Goal: Find specific page/section: Find specific page/section

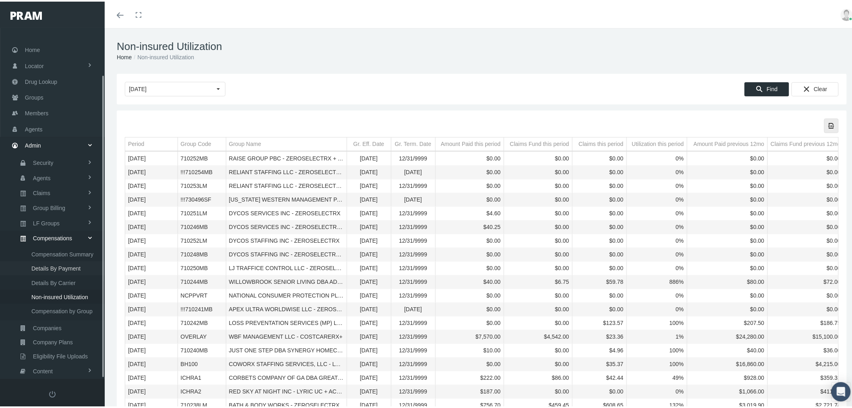
scroll to position [53, 0]
drag, startPoint x: 61, startPoint y: 268, endPoint x: 77, endPoint y: 267, distance: 15.7
click at [61, 268] on link "Companies" at bounding box center [52, 272] width 105 height 14
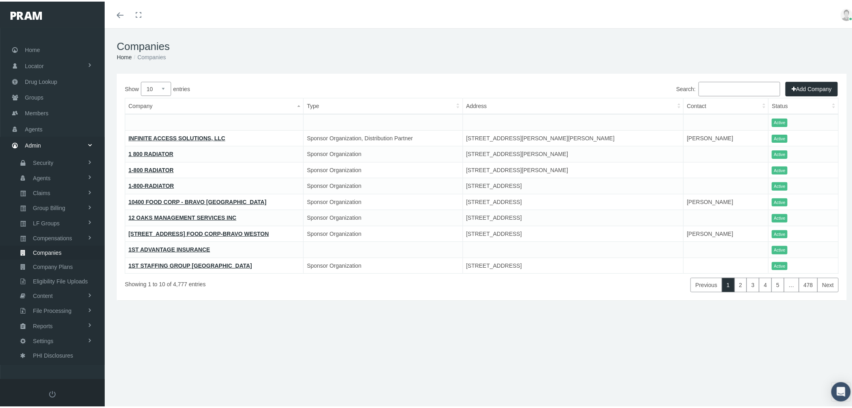
click at [716, 88] on input "Search:" at bounding box center [740, 87] width 82 height 14
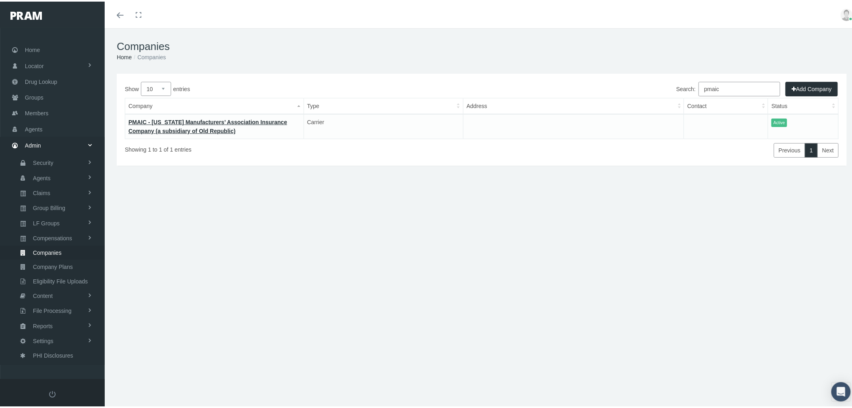
type input "pmaic"
click at [62, 107] on link "Members" at bounding box center [52, 112] width 105 height 16
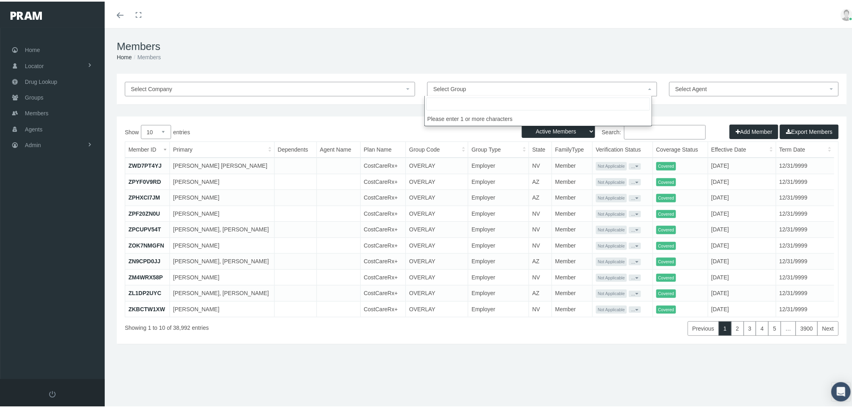
click at [440, 87] on span "Select Group" at bounding box center [449, 87] width 33 height 6
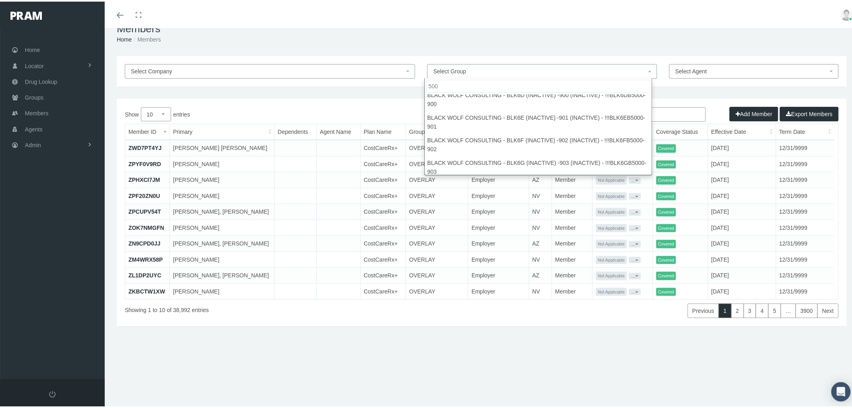
scroll to position [366, 0]
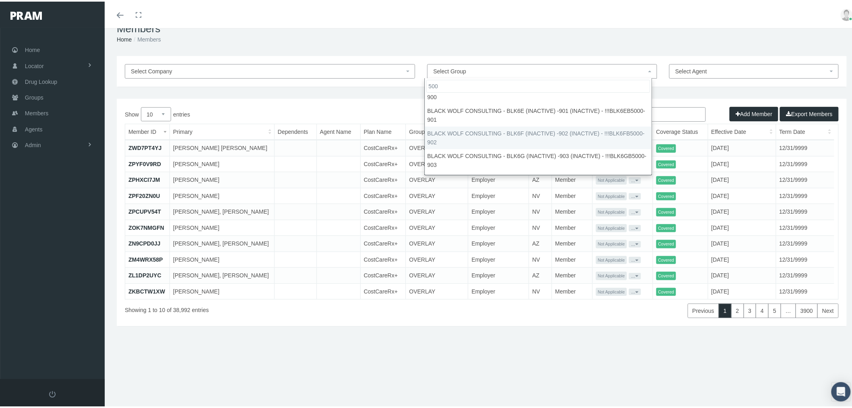
drag, startPoint x: 441, startPoint y: 83, endPoint x: 426, endPoint y: 83, distance: 14.9
click at [427, 83] on input "500" at bounding box center [539, 84] width 224 height 13
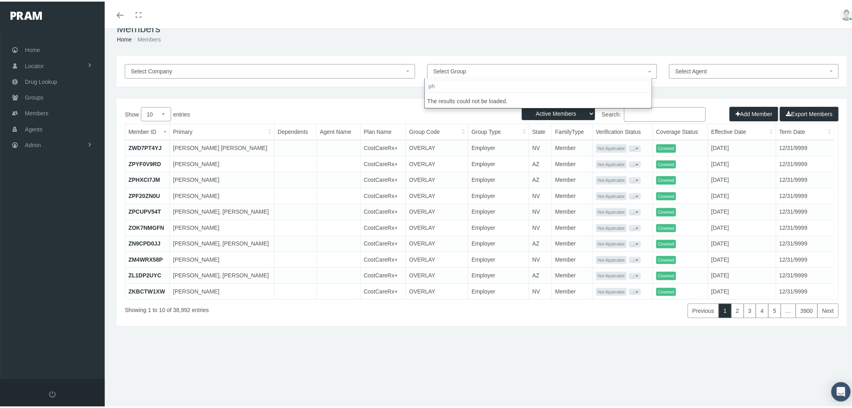
scroll to position [0, 0]
type input "phillips"
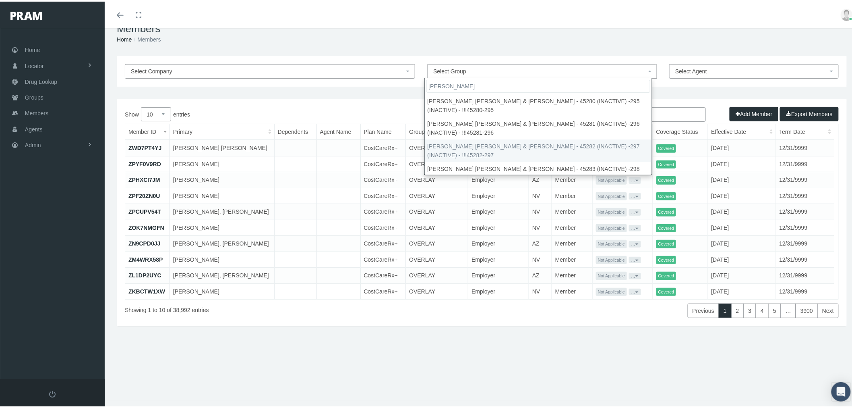
scroll to position [158, 0]
click at [51, 95] on link "Groups" at bounding box center [52, 96] width 105 height 16
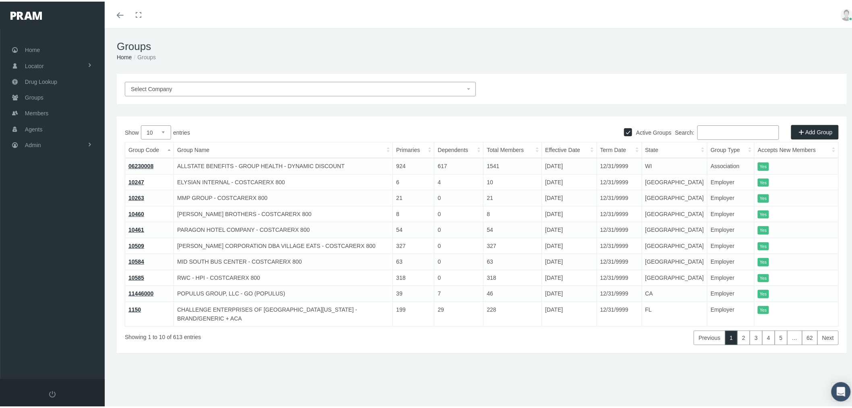
click at [718, 134] on input "Search:" at bounding box center [739, 131] width 82 height 14
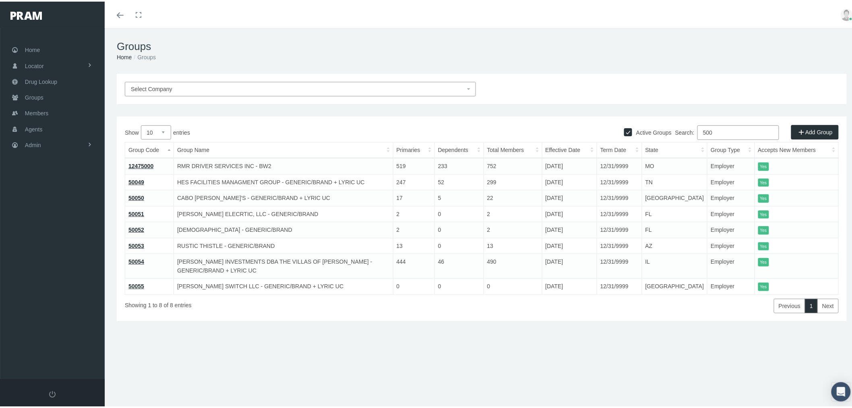
type input "500"
click at [138, 257] on link "50054" at bounding box center [136, 260] width 16 height 6
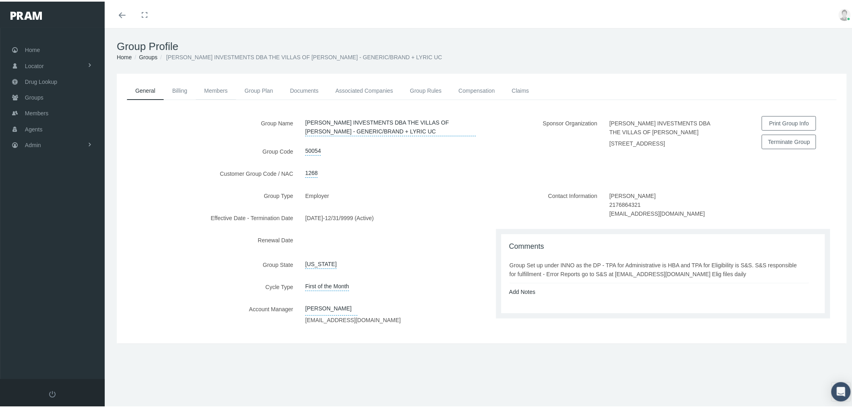
click at [220, 86] on link "Members" at bounding box center [216, 89] width 40 height 18
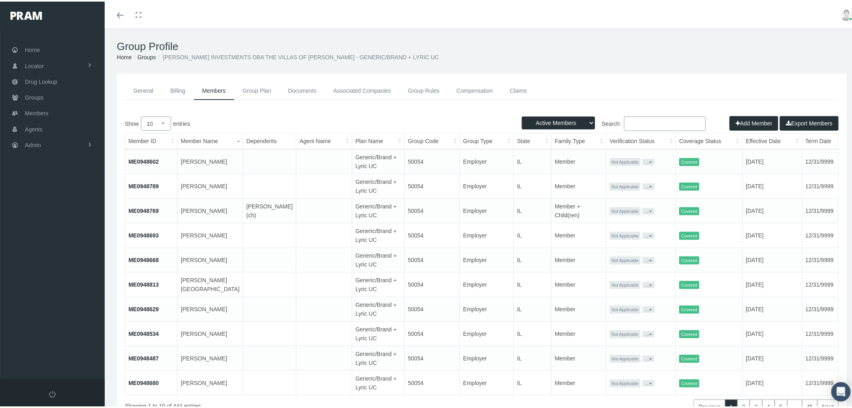
scroll to position [45, 0]
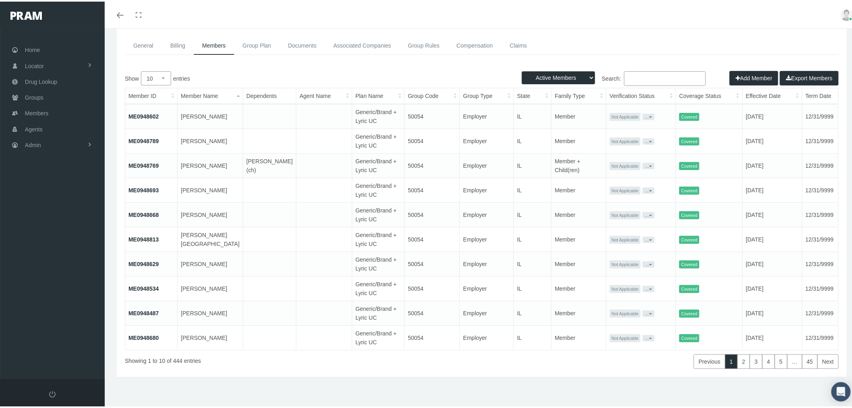
click at [164, 79] on select "10 25 50 100" at bounding box center [156, 77] width 30 height 14
select select "100"
click at [141, 70] on select "10 25 50 100" at bounding box center [156, 77] width 30 height 14
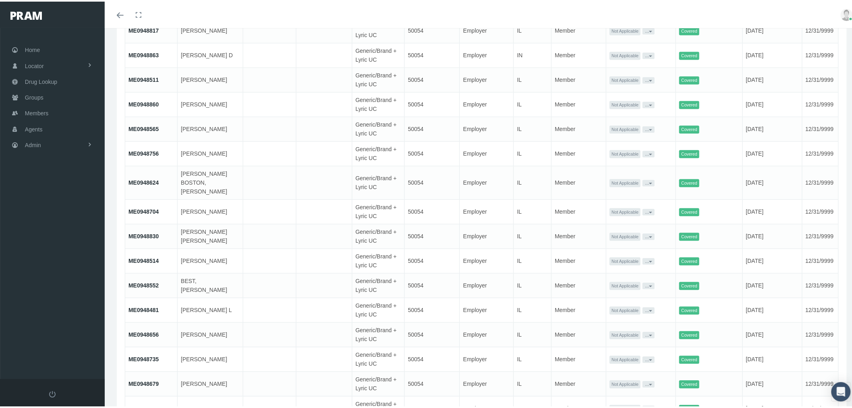
scroll to position [940, 0]
